Goal: Use online tool/utility: Utilize a website feature to perform a specific function

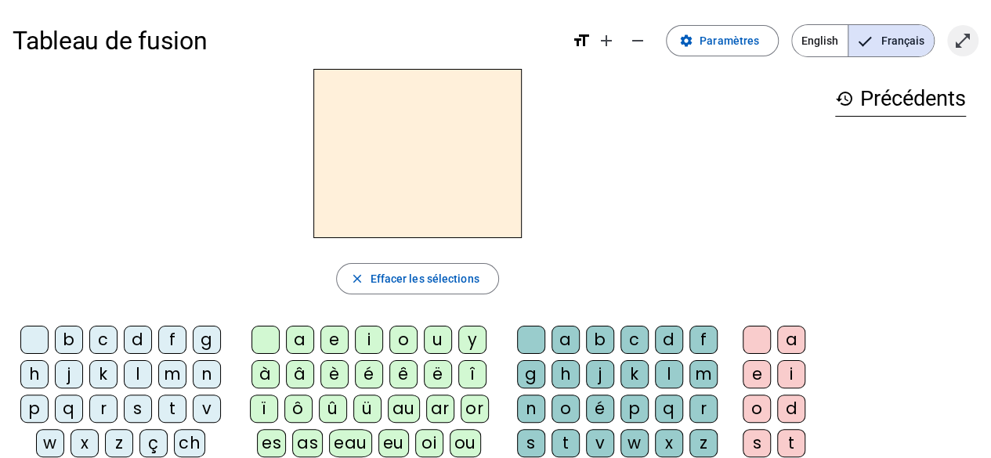
click at [962, 49] on mat-icon "open_in_full" at bounding box center [962, 40] width 19 height 19
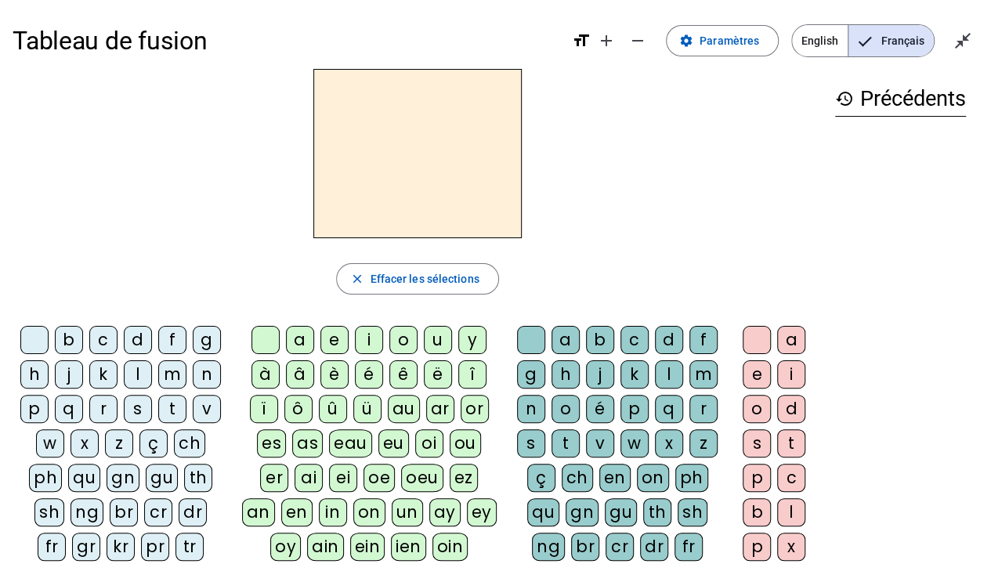
click at [67, 401] on div "q" at bounding box center [69, 409] width 28 height 28
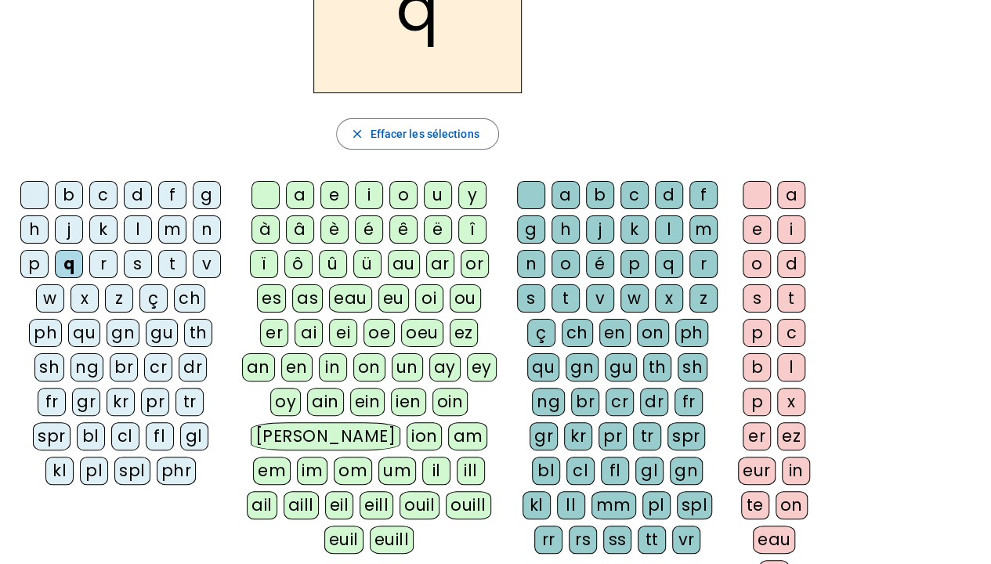
scroll to position [147, 0]
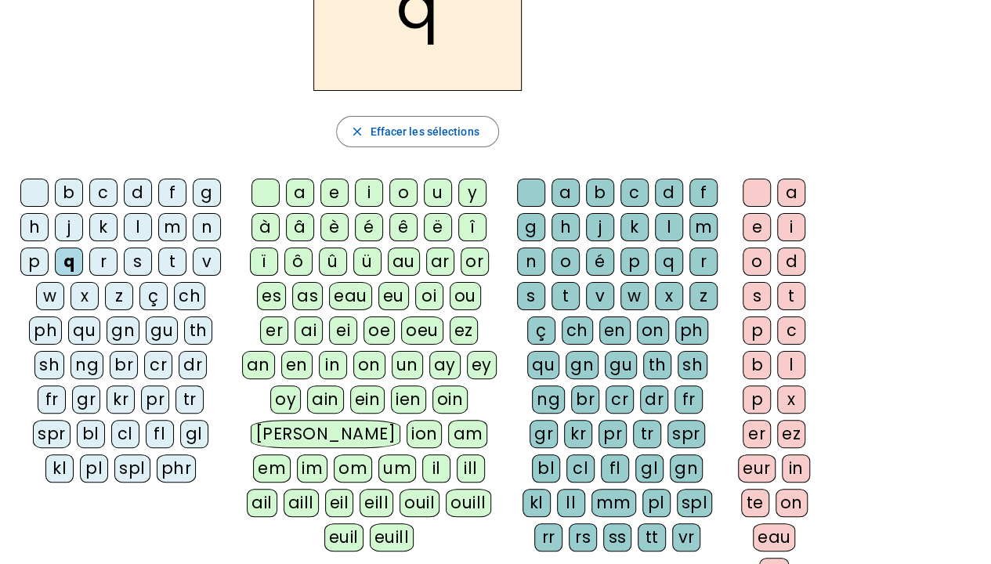
click at [83, 327] on div "qu" at bounding box center [84, 330] width 32 height 28
click at [379, 188] on div "i" at bounding box center [369, 193] width 28 height 28
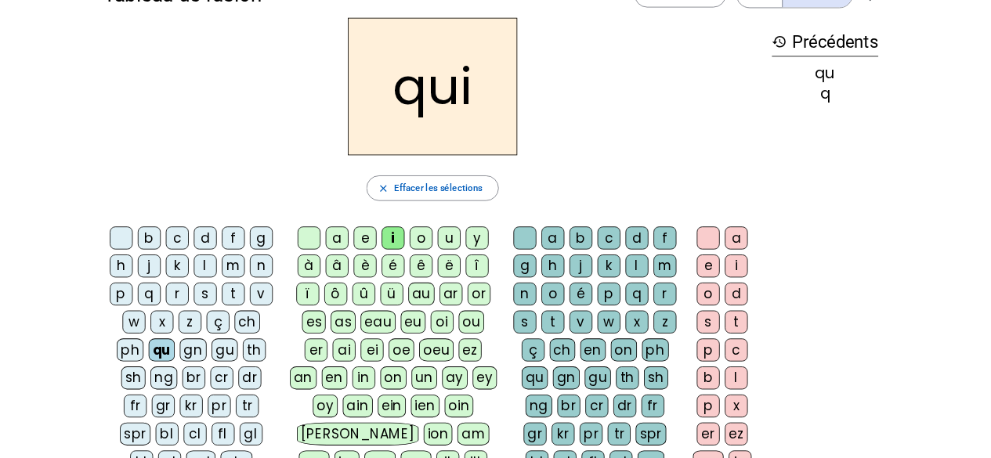
scroll to position [39, 0]
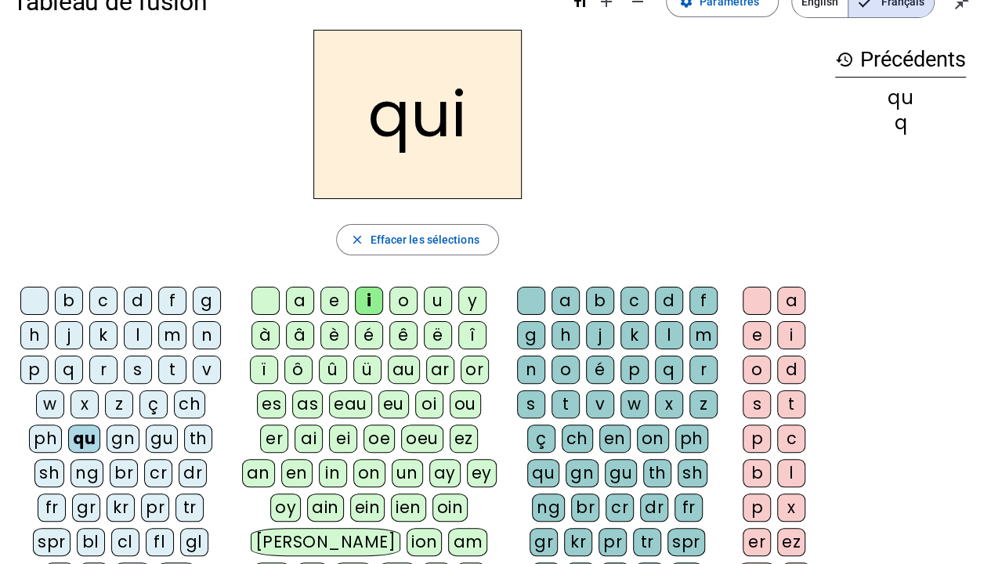
click at [133, 370] on div "s" at bounding box center [138, 370] width 28 height 28
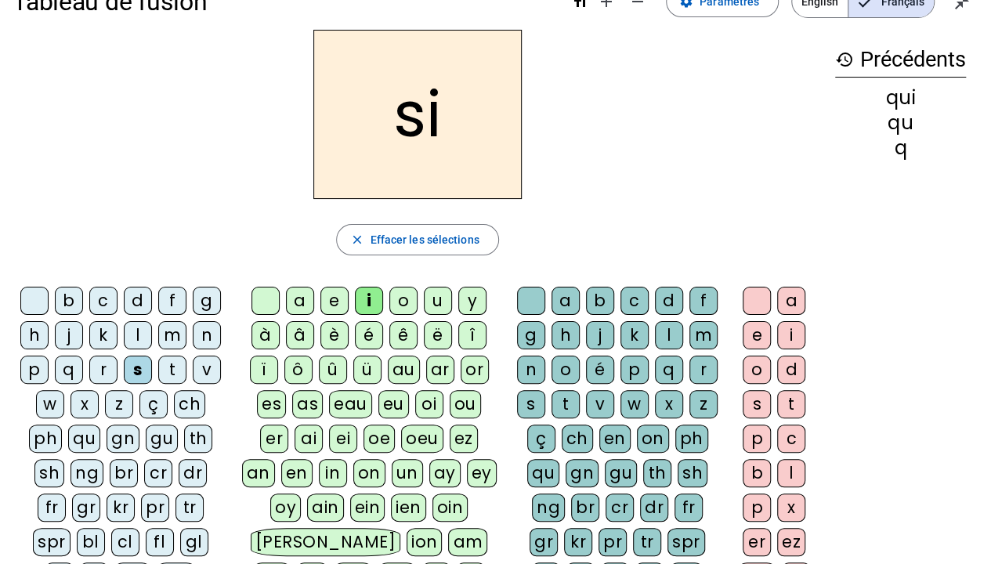
click at [199, 331] on div "n" at bounding box center [207, 335] width 28 height 28
click at [332, 295] on div "e" at bounding box center [334, 301] width 28 height 28
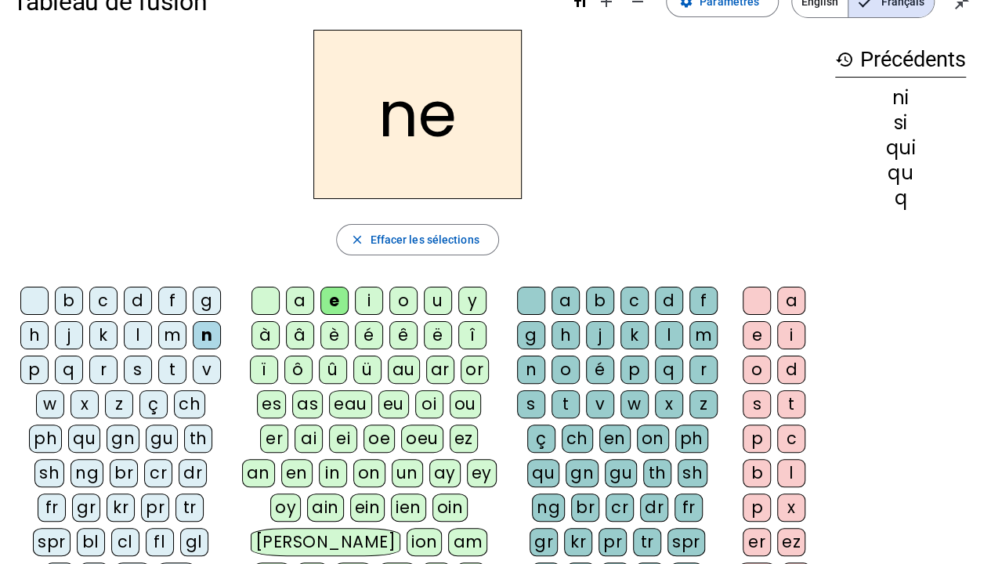
click at [131, 358] on div "s" at bounding box center [138, 370] width 28 height 28
click at [171, 366] on div "t" at bounding box center [172, 370] width 28 height 28
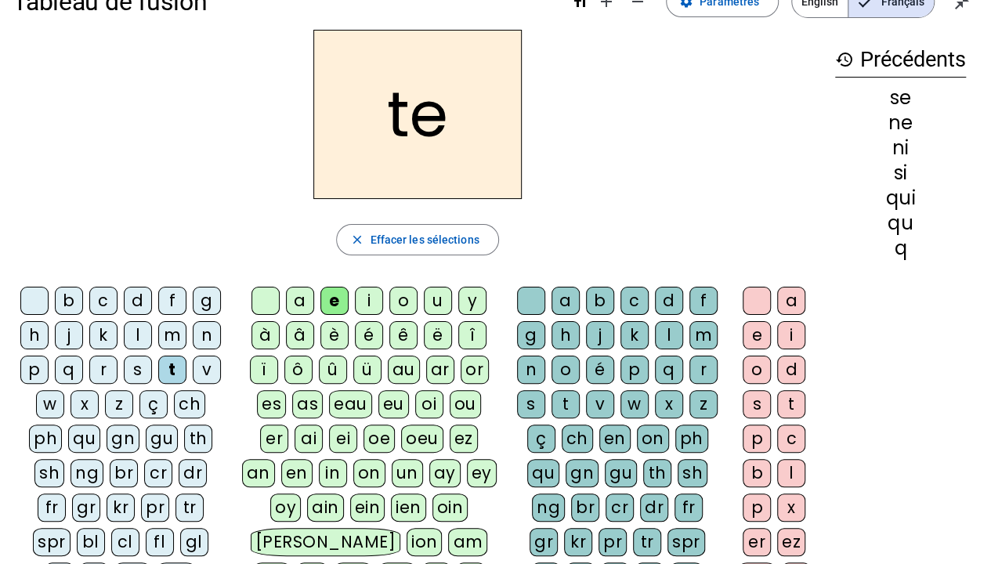
click at [137, 290] on div "d" at bounding box center [138, 301] width 28 height 28
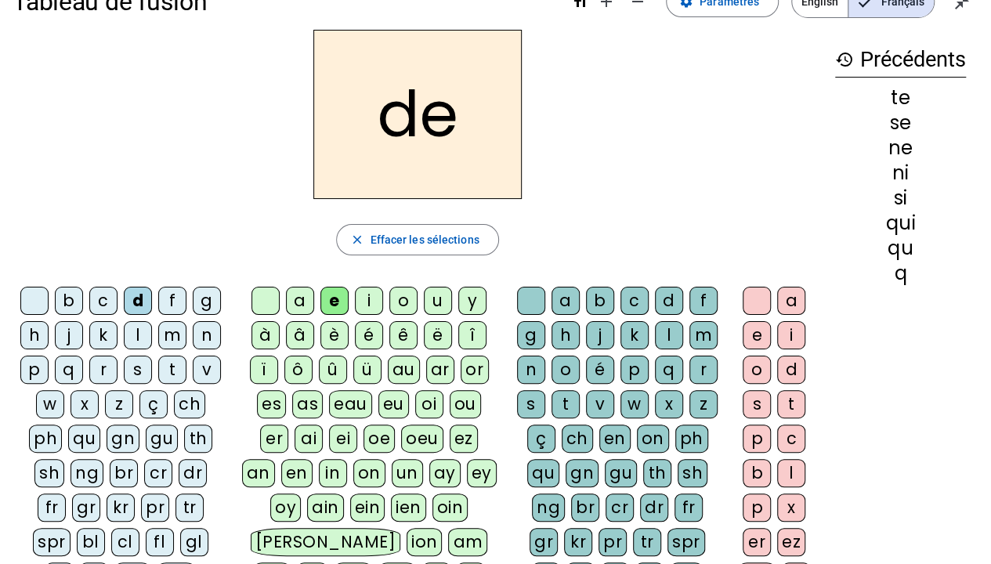
click at [434, 301] on div "u" at bounding box center [438, 301] width 28 height 28
click at [128, 371] on div "s" at bounding box center [138, 370] width 28 height 28
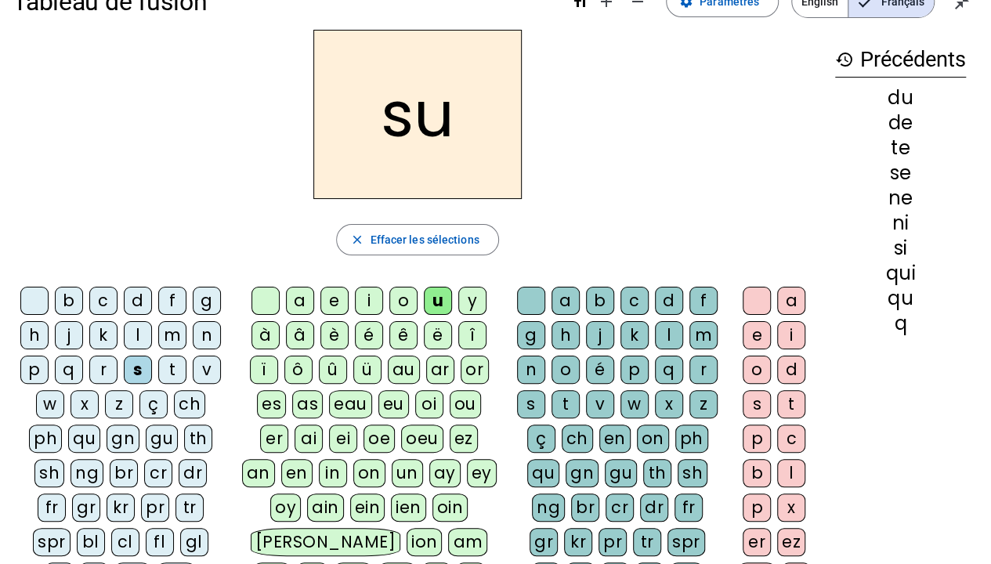
click at [140, 329] on div "l" at bounding box center [138, 335] width 28 height 28
click at [170, 366] on div "t" at bounding box center [172, 370] width 28 height 28
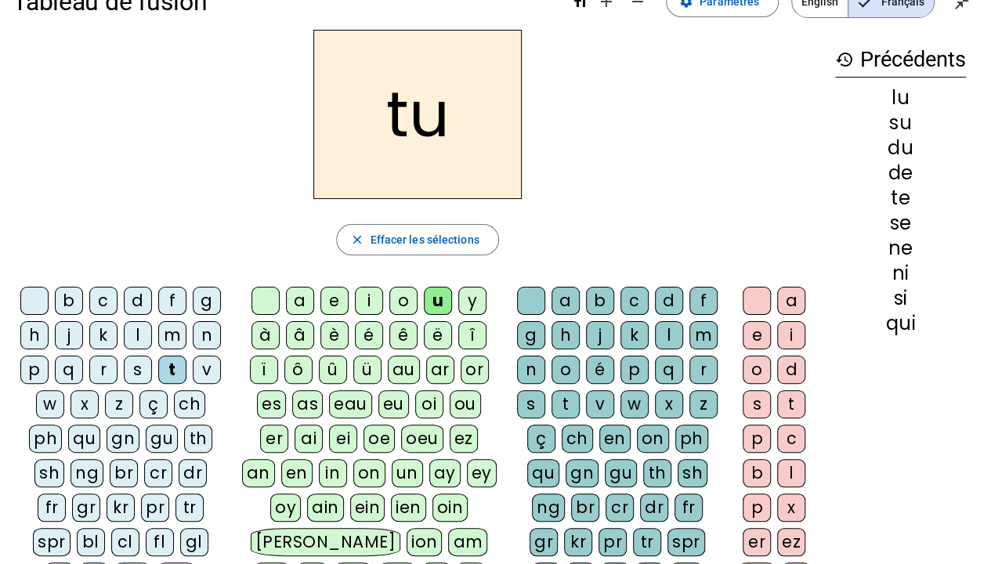
click at [302, 303] on div "a" at bounding box center [300, 301] width 28 height 28
click at [144, 364] on div "s" at bounding box center [138, 370] width 28 height 28
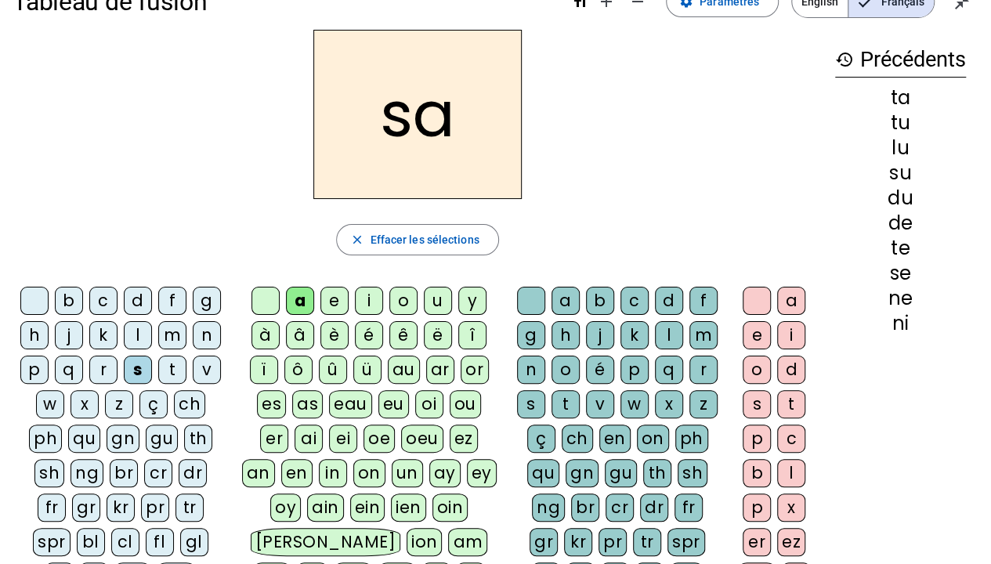
click at [172, 330] on div "m" at bounding box center [172, 335] width 28 height 28
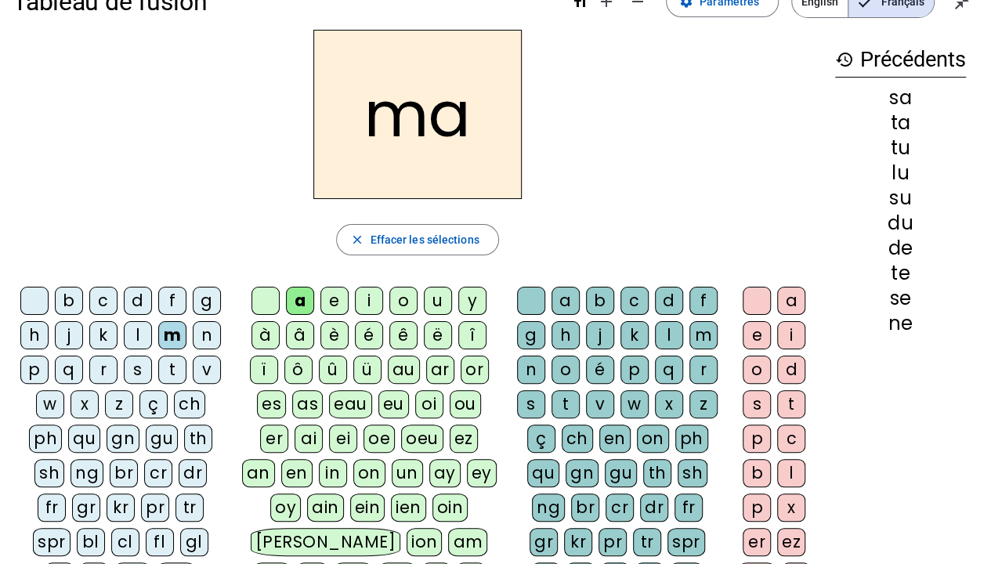
click at [337, 297] on div "e" at bounding box center [334, 301] width 28 height 28
click at [127, 302] on div "d" at bounding box center [138, 301] width 28 height 28
